Goal: Find specific page/section: Find specific page/section

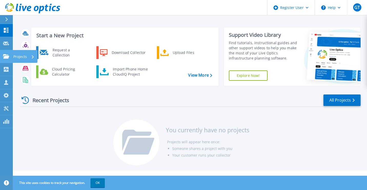
click at [4, 57] on icon at bounding box center [6, 56] width 6 height 4
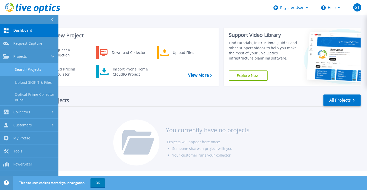
click at [21, 70] on link "Search Projects" at bounding box center [29, 69] width 58 height 13
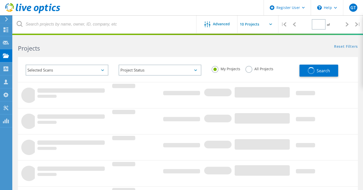
type input "1"
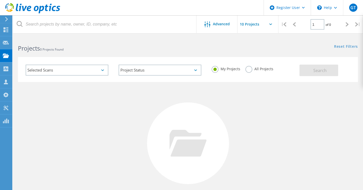
click at [66, 74] on div "Selected Scans" at bounding box center [67, 70] width 83 height 11
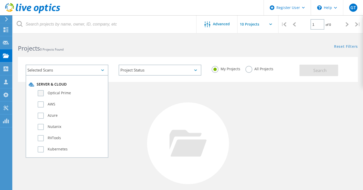
click at [60, 92] on label "Optical Prime" at bounding box center [72, 93] width 68 height 6
click at [0, 0] on input "Optical Prime" at bounding box center [0, 0] width 0 height 0
click at [315, 71] on span "Search" at bounding box center [319, 71] width 13 height 6
